Goal: Find specific page/section: Find specific page/section

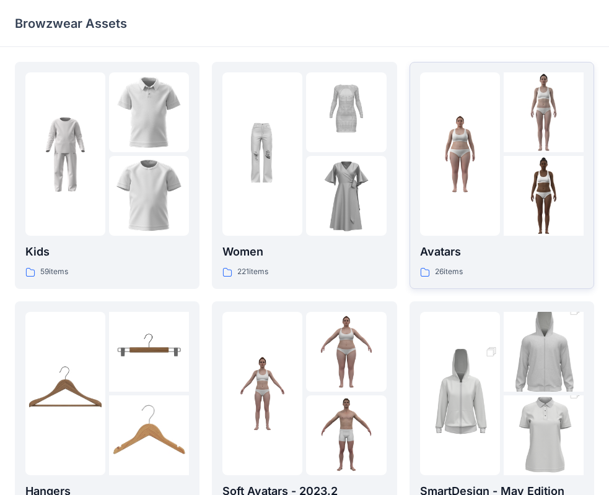
click at [488, 178] on img at bounding box center [460, 155] width 80 height 80
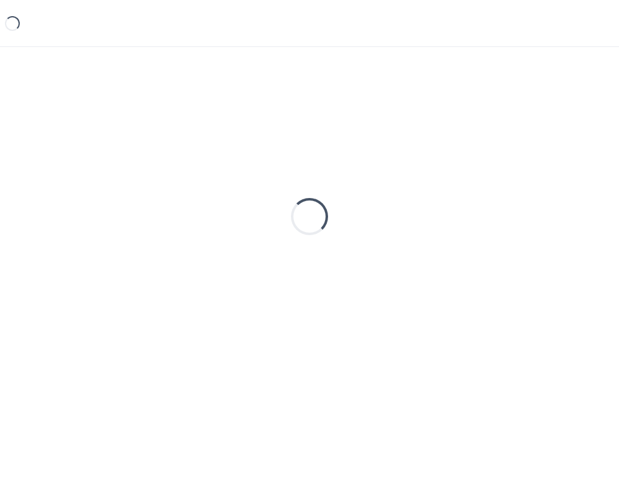
click at [488, 178] on div "Loading..." at bounding box center [309, 217] width 589 height 310
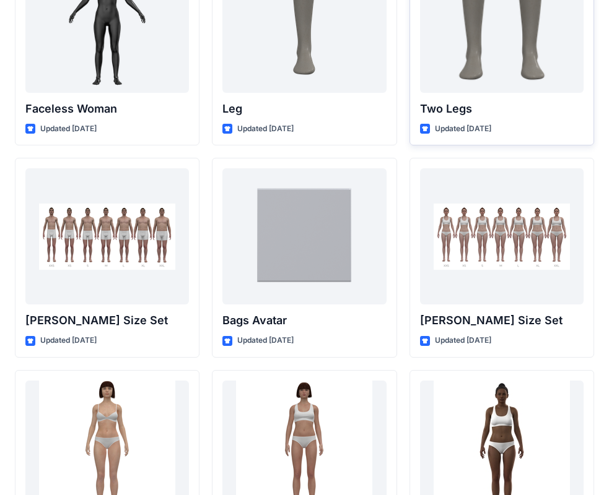
scroll to position [1478, 0]
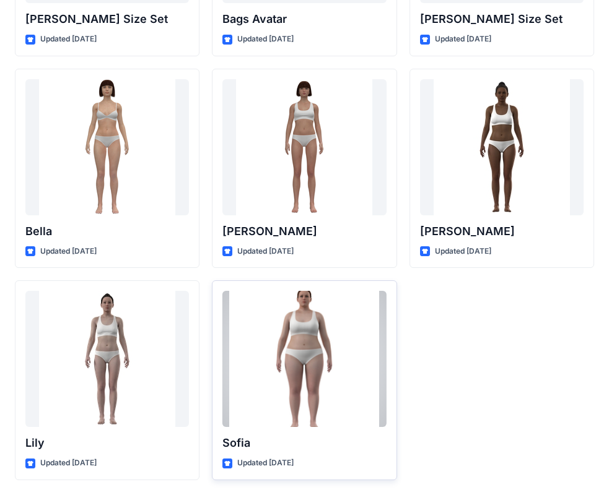
click at [254, 362] on div at bounding box center [303, 359] width 163 height 136
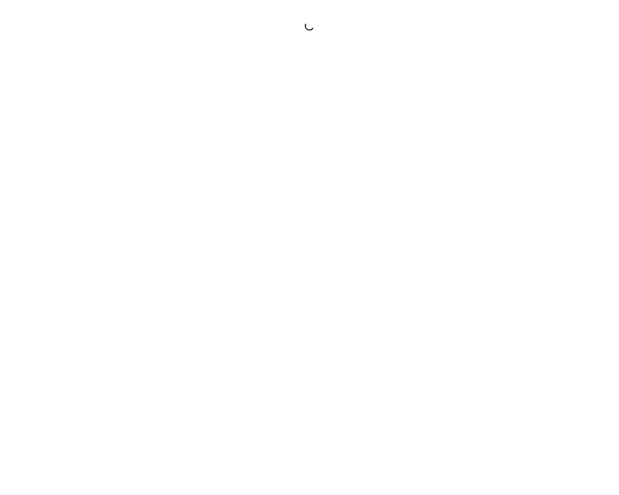
click at [254, 362] on div at bounding box center [309, 247] width 619 height 495
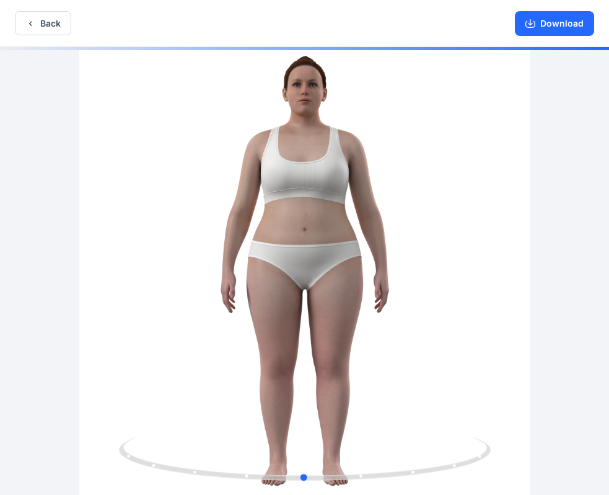
drag, startPoint x: 378, startPoint y: 213, endPoint x: 423, endPoint y: 253, distance: 60.1
click at [423, 253] on div at bounding box center [304, 272] width 609 height 451
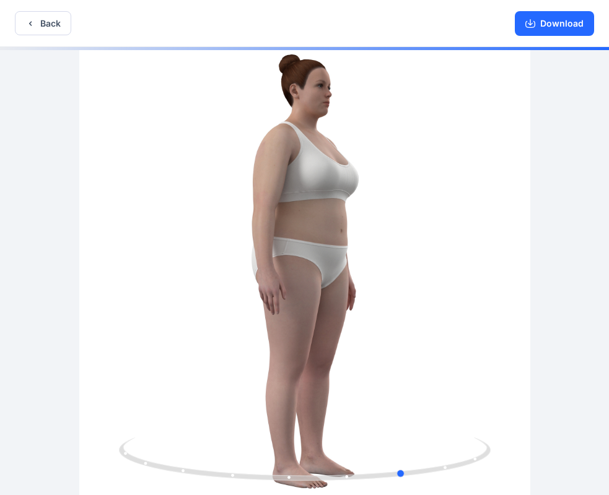
drag, startPoint x: 423, startPoint y: 247, endPoint x: 459, endPoint y: 274, distance: 44.7
click at [475, 305] on div at bounding box center [304, 272] width 609 height 451
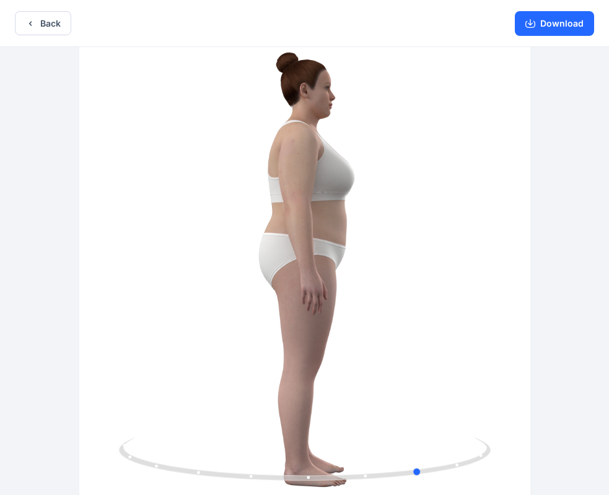
drag, startPoint x: 389, startPoint y: 264, endPoint x: 409, endPoint y: 261, distance: 20.2
click at [409, 261] on div at bounding box center [304, 272] width 609 height 451
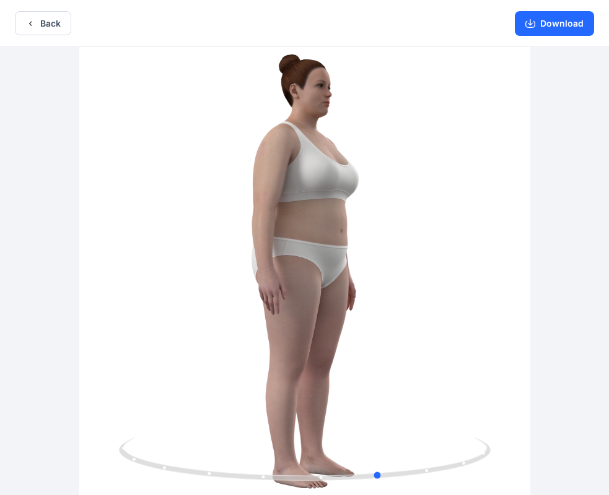
drag, startPoint x: 430, startPoint y: 248, endPoint x: 385, endPoint y: 240, distance: 45.8
click at [385, 240] on div at bounding box center [304, 272] width 609 height 451
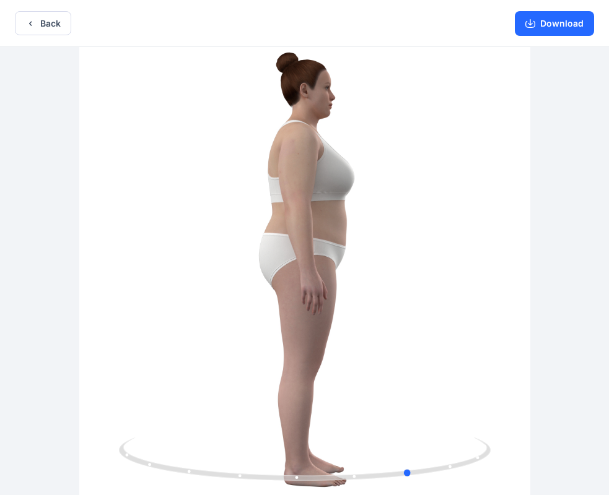
drag, startPoint x: 334, startPoint y: 217, endPoint x: 371, endPoint y: 252, distance: 50.8
click at [371, 252] on div at bounding box center [304, 272] width 609 height 451
click at [565, 30] on button "Download" at bounding box center [554, 23] width 79 height 25
click at [56, 16] on button "Back" at bounding box center [43, 23] width 56 height 24
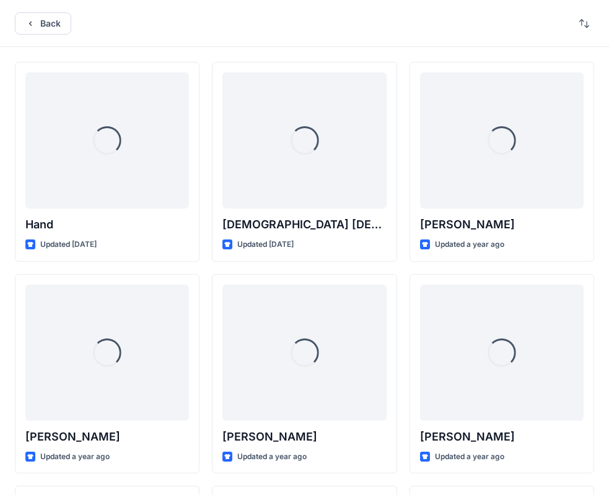
scroll to position [1478, 0]
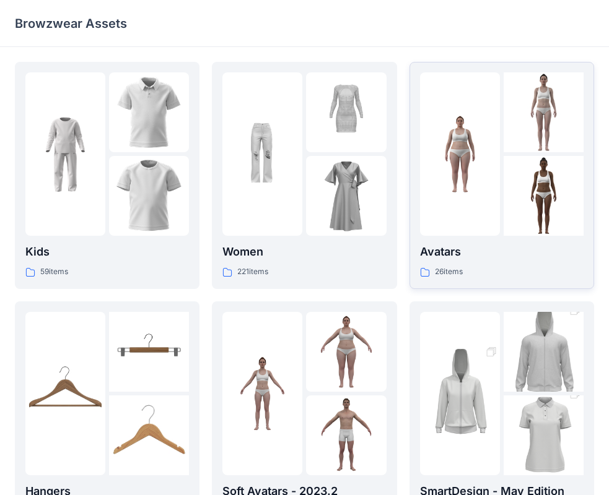
click at [466, 185] on img at bounding box center [460, 155] width 80 height 80
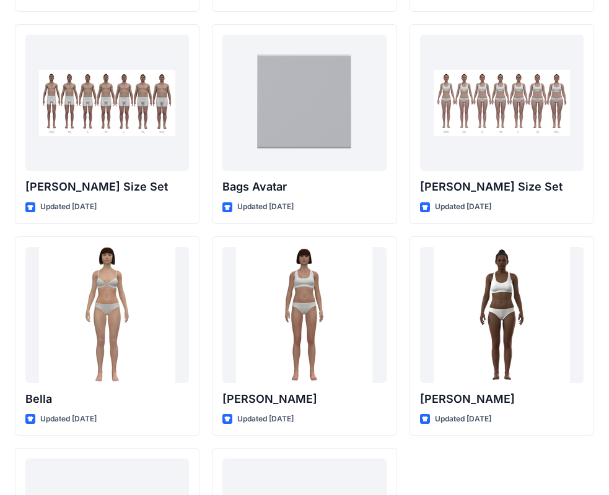
scroll to position [1478, 0]
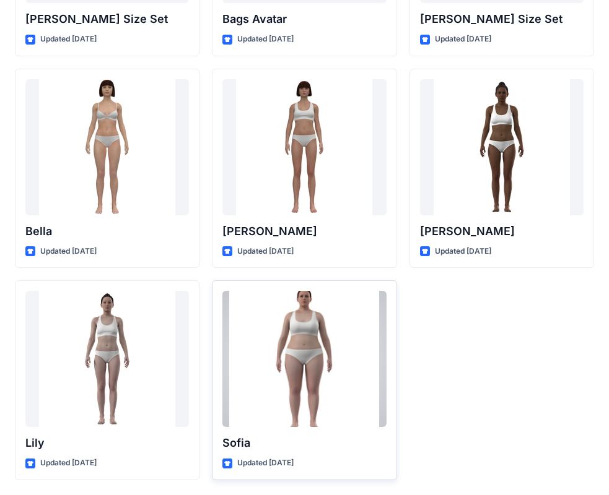
click at [307, 350] on div at bounding box center [303, 359] width 163 height 136
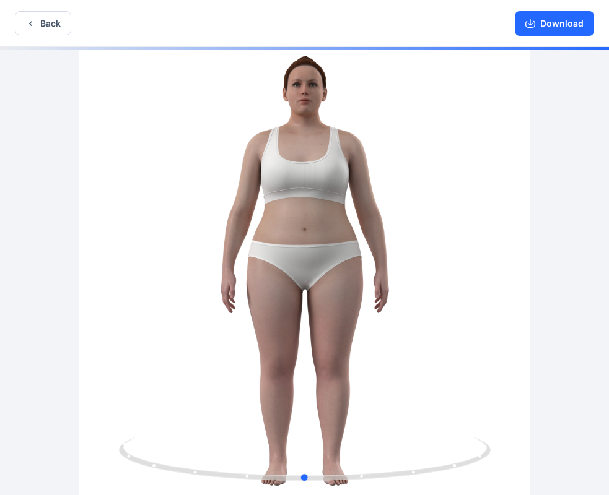
click at [261, 181] on div at bounding box center [304, 272] width 609 height 451
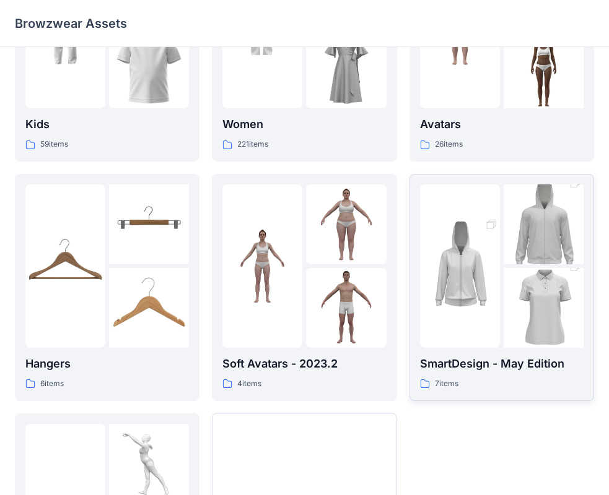
scroll to position [122, 0]
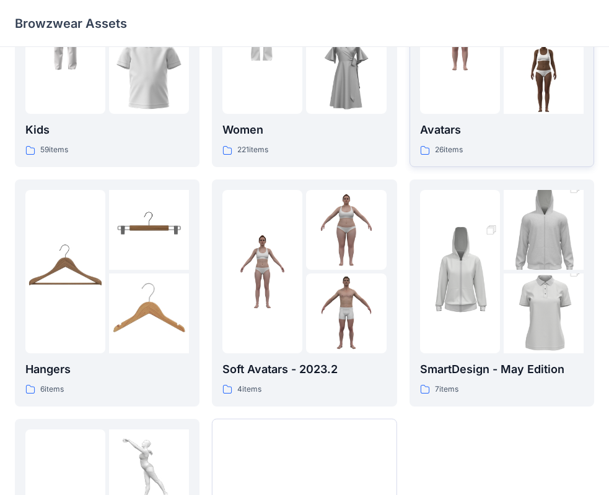
click at [516, 87] on img at bounding box center [543, 74] width 80 height 80
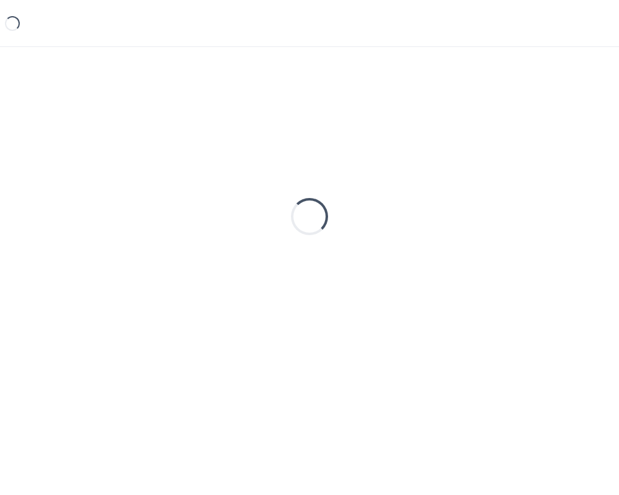
click at [516, 87] on div "Loading..." at bounding box center [309, 217] width 589 height 310
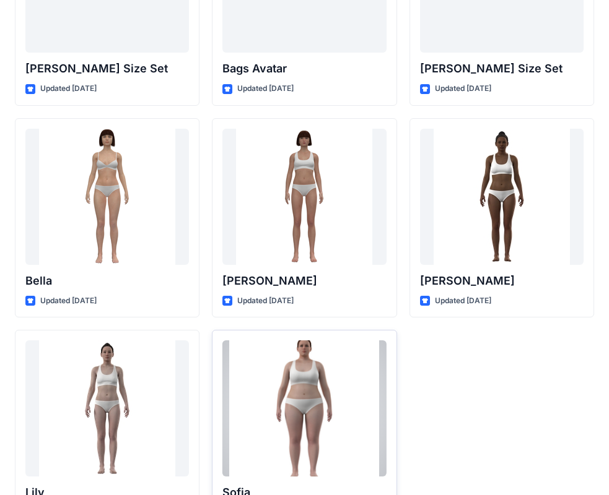
scroll to position [1416, 0]
